Goal: Navigation & Orientation: Understand site structure

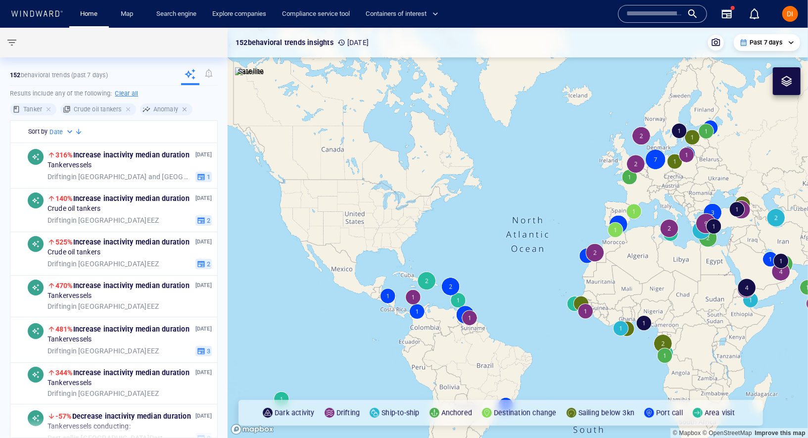
click at [187, 108] on div at bounding box center [185, 109] width 9 height 9
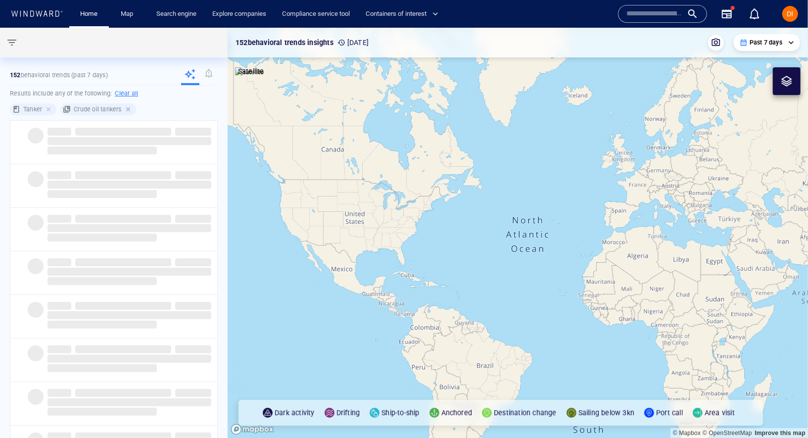
click at [129, 107] on div at bounding box center [129, 109] width 9 height 9
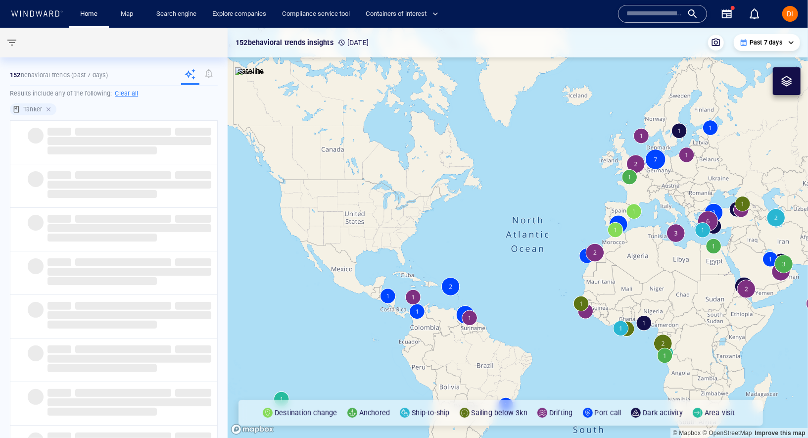
click at [48, 106] on div at bounding box center [49, 109] width 9 height 9
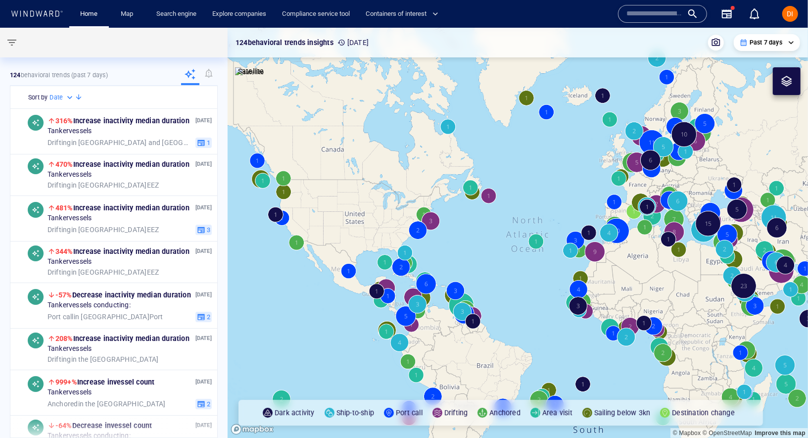
click at [212, 74] on div at bounding box center [208, 75] width 18 height 20
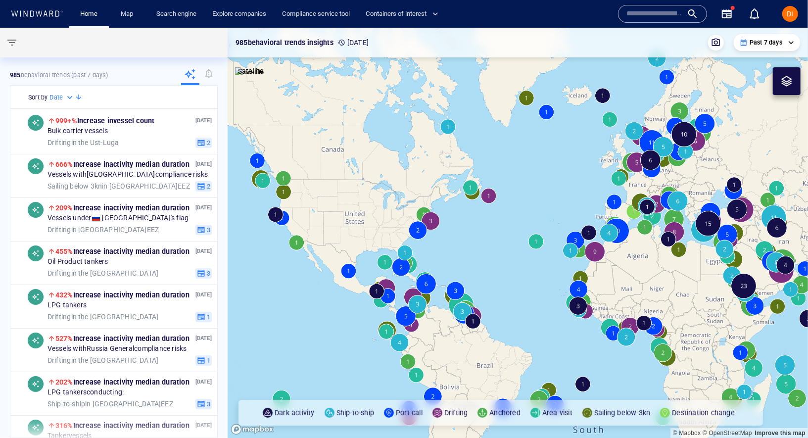
click at [200, 74] on div at bounding box center [208, 75] width 18 height 20
click at [208, 73] on div at bounding box center [208, 75] width 18 height 20
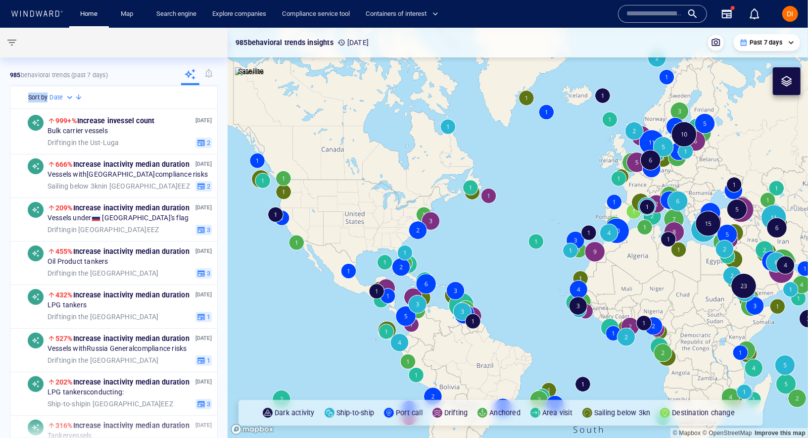
click at [208, 73] on div at bounding box center [208, 75] width 18 height 20
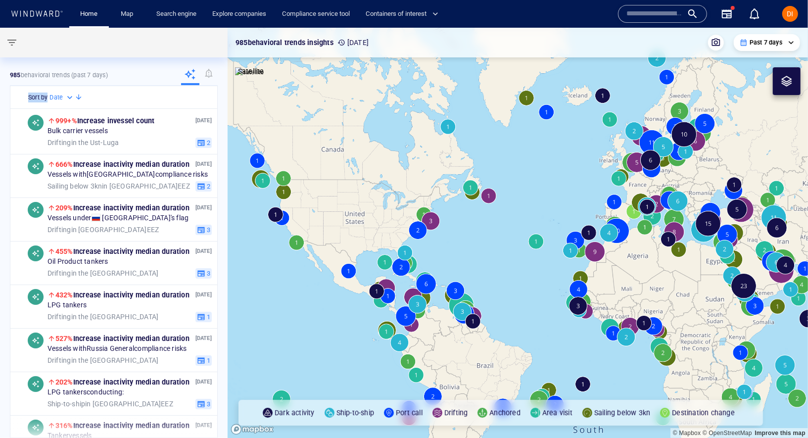
click at [208, 73] on div at bounding box center [208, 75] width 18 height 20
click at [202, 44] on div at bounding box center [111, 43] width 223 height 30
click at [207, 66] on div at bounding box center [208, 75] width 18 height 20
click at [209, 73] on div at bounding box center [208, 75] width 18 height 20
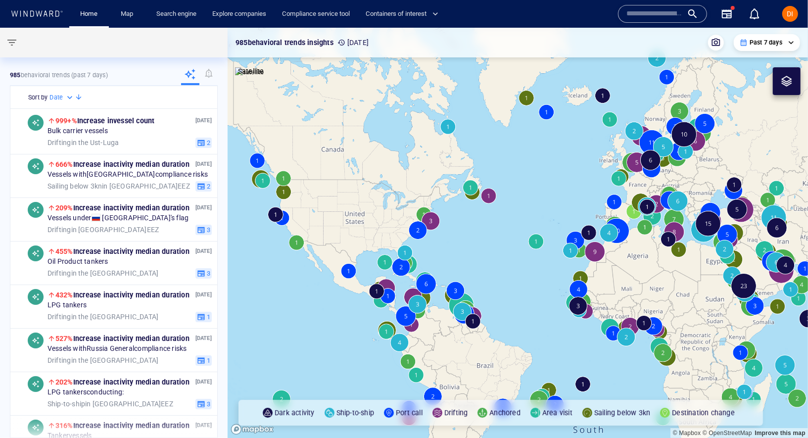
click at [210, 73] on div at bounding box center [208, 75] width 18 height 20
click at [210, 70] on div at bounding box center [208, 75] width 18 height 20
